Goal: Transaction & Acquisition: Purchase product/service

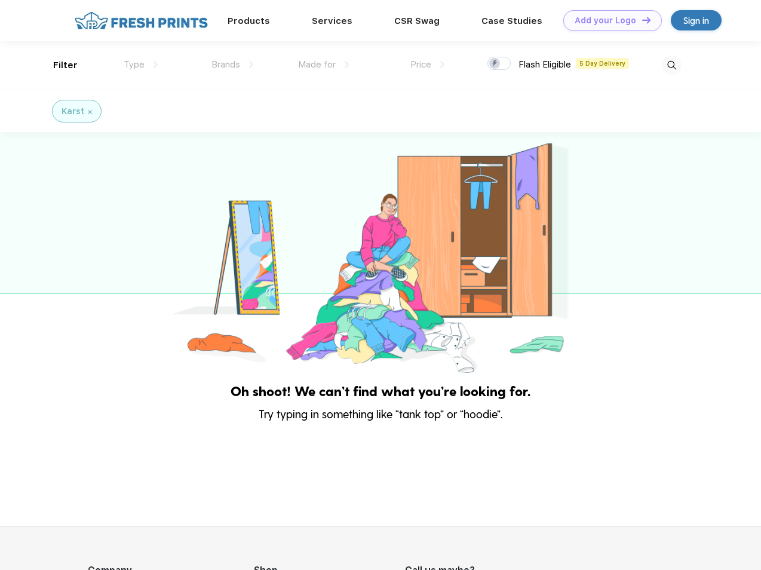
click at [608, 20] on link "Add your Logo Design Tool" at bounding box center [612, 20] width 99 height 21
click at [0, 0] on div "Design Tool" at bounding box center [0, 0] width 0 height 0
click at [641, 20] on link "Add your Logo Design Tool" at bounding box center [612, 20] width 99 height 21
click at [57, 65] on div "Filter" at bounding box center [65, 66] width 24 height 14
click at [141, 65] on span "Type" at bounding box center [134, 64] width 21 height 11
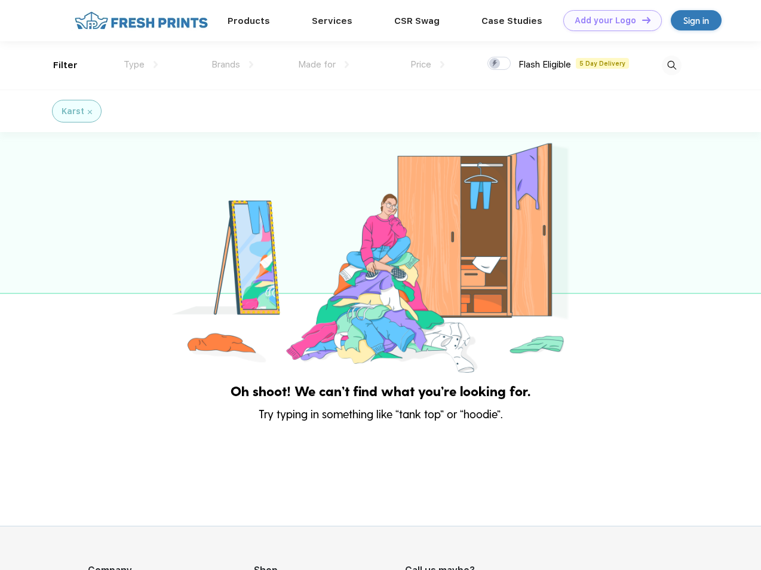
click at [232, 65] on span "Brands" at bounding box center [226, 64] width 29 height 11
click at [324, 65] on span "Made for" at bounding box center [317, 64] width 38 height 11
click at [428, 65] on span "Price" at bounding box center [421, 64] width 21 height 11
click at [500, 64] on div at bounding box center [499, 63] width 23 height 13
click at [495, 64] on input "checkbox" at bounding box center [492, 60] width 8 height 8
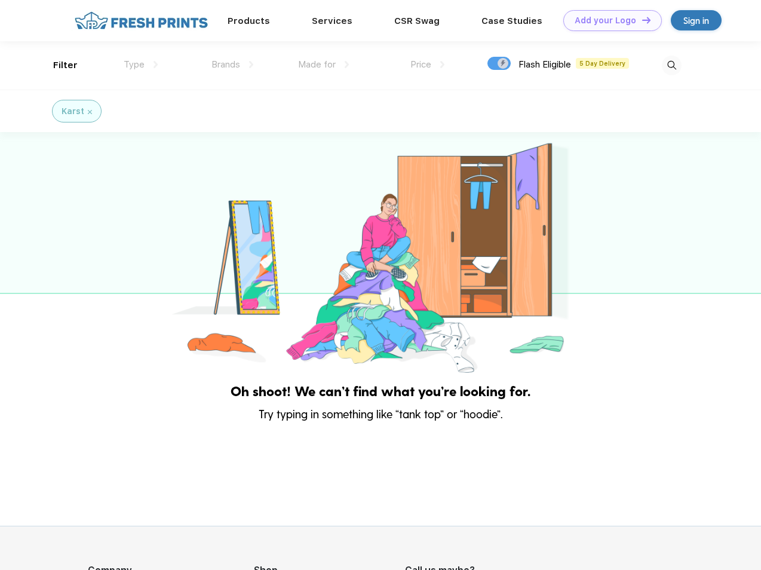
click at [672, 65] on img at bounding box center [672, 66] width 20 height 20
